Goal: Find contact information

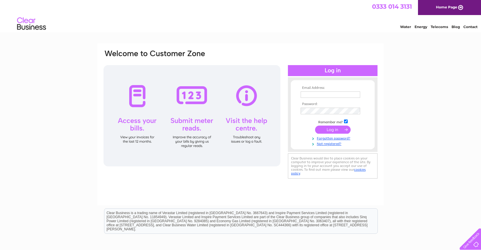
click at [331, 91] on td at bounding box center [332, 94] width 67 height 9
type input "studio@corish.tv"
click at [335, 132] on input "submit" at bounding box center [333, 130] width 36 height 8
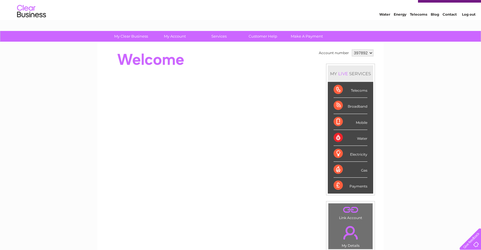
scroll to position [12, 0]
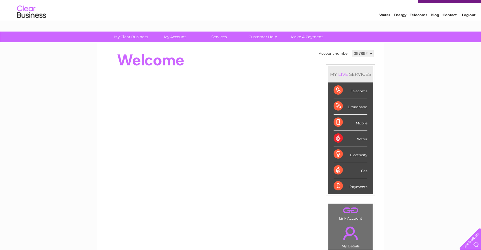
click at [448, 16] on link "Contact" at bounding box center [449, 15] width 14 height 4
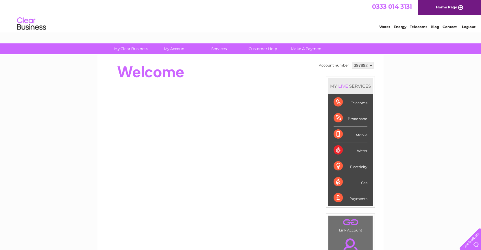
click at [451, 26] on link "Contact" at bounding box center [449, 27] width 14 height 4
